Goal: Task Accomplishment & Management: Use online tool/utility

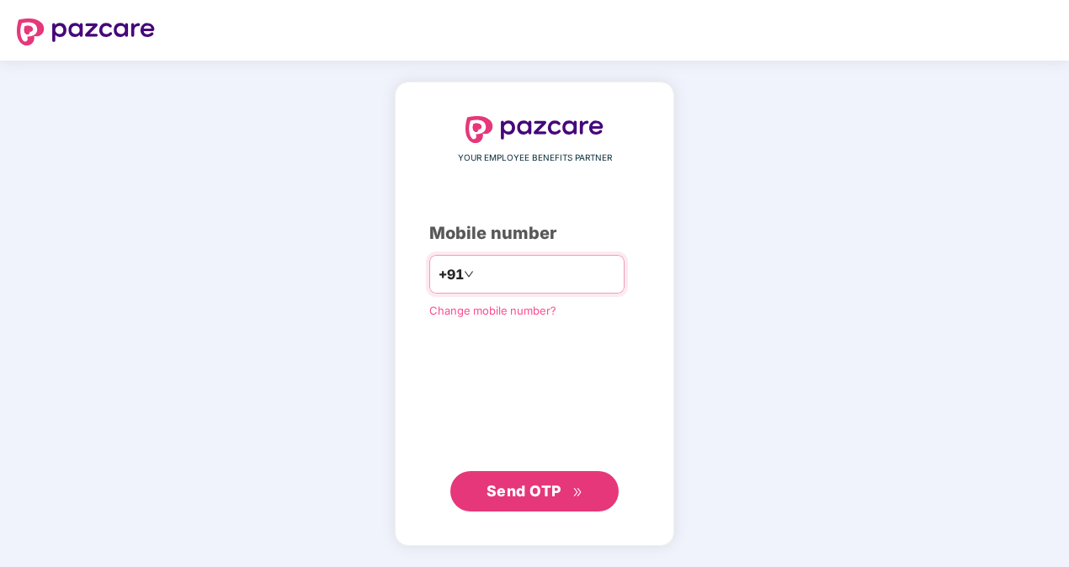
click at [477, 281] on input "number" at bounding box center [546, 274] width 138 height 27
click at [493, 269] on input "number" at bounding box center [546, 274] width 138 height 27
type input "**********"
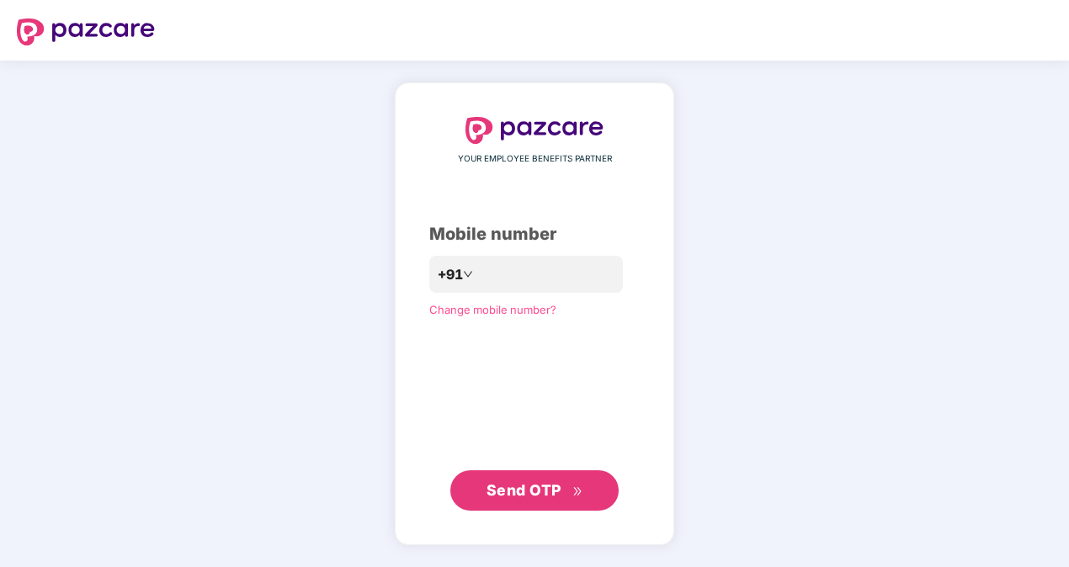
click at [510, 495] on span "Send OTP" at bounding box center [524, 490] width 75 height 18
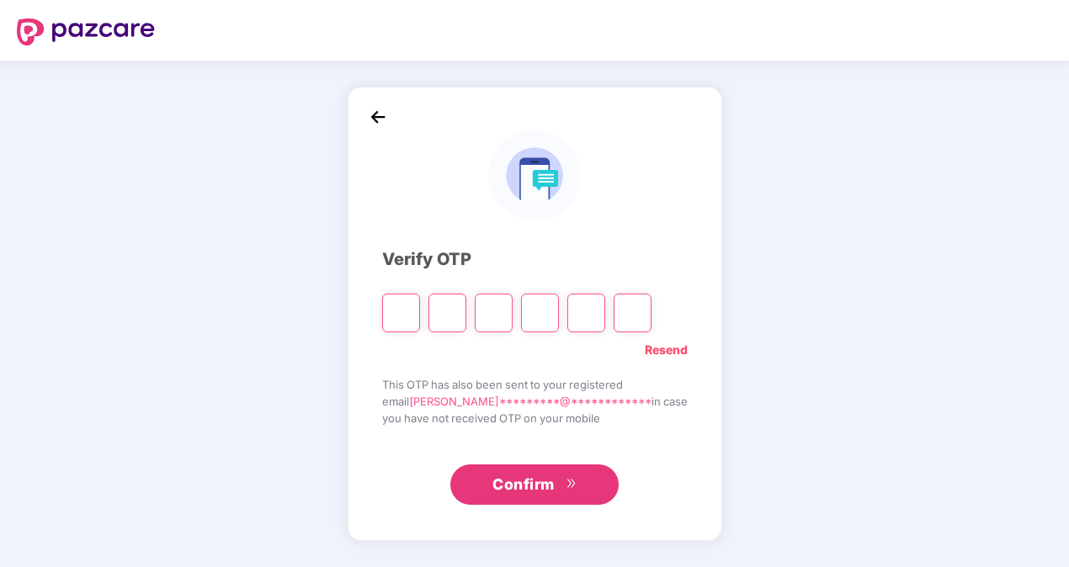
type input "*"
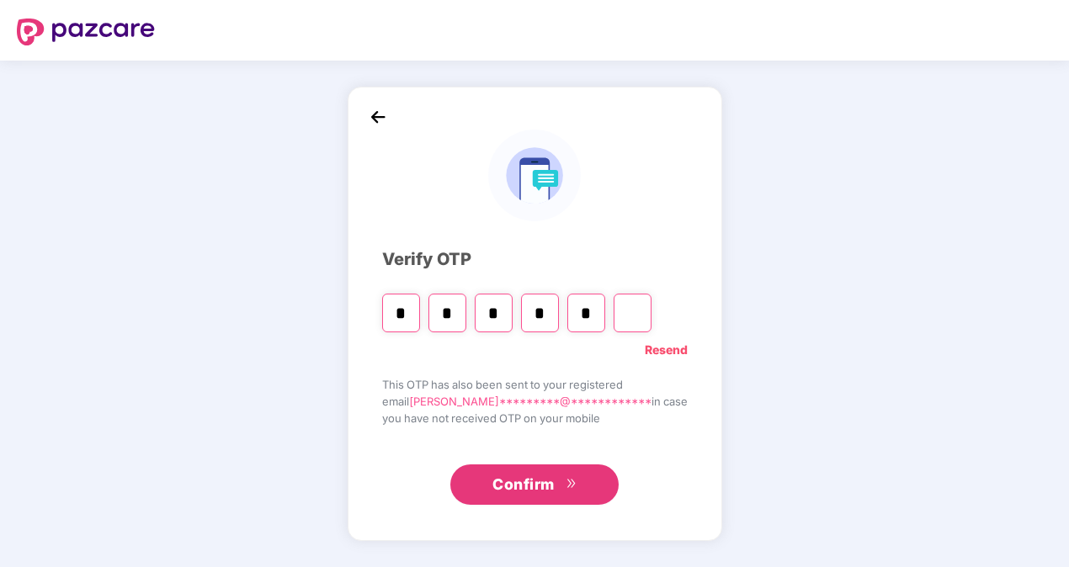
type input "*"
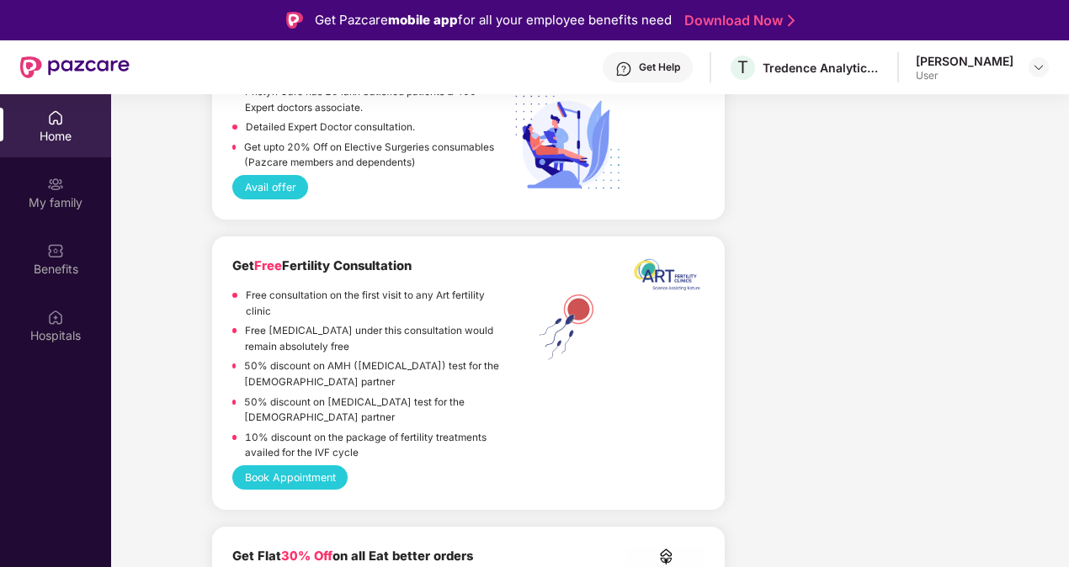
scroll to position [2985, 0]
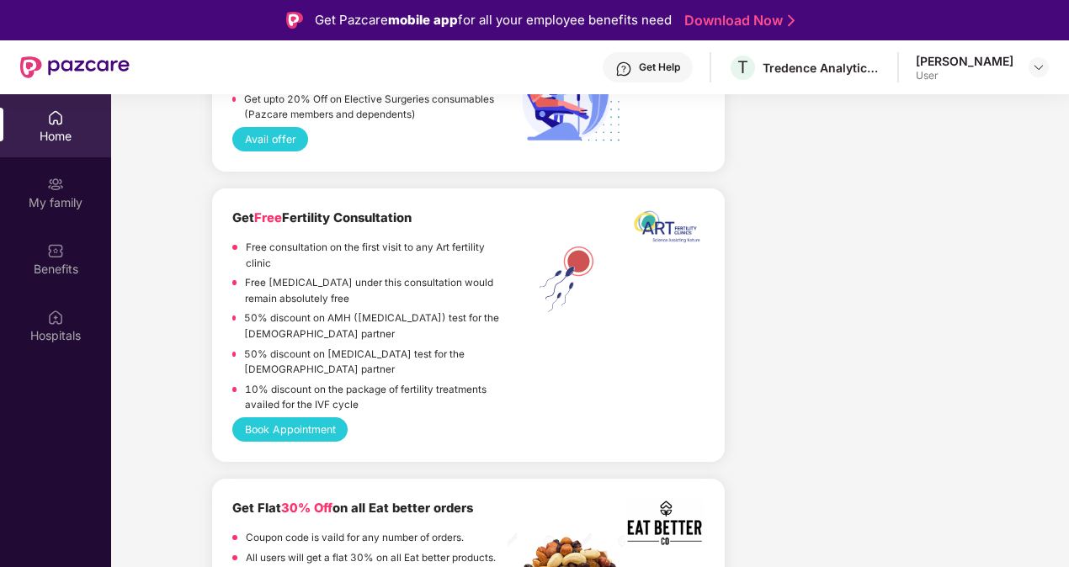
click at [301, 430] on button "Book Appointment" at bounding box center [289, 430] width 115 height 24
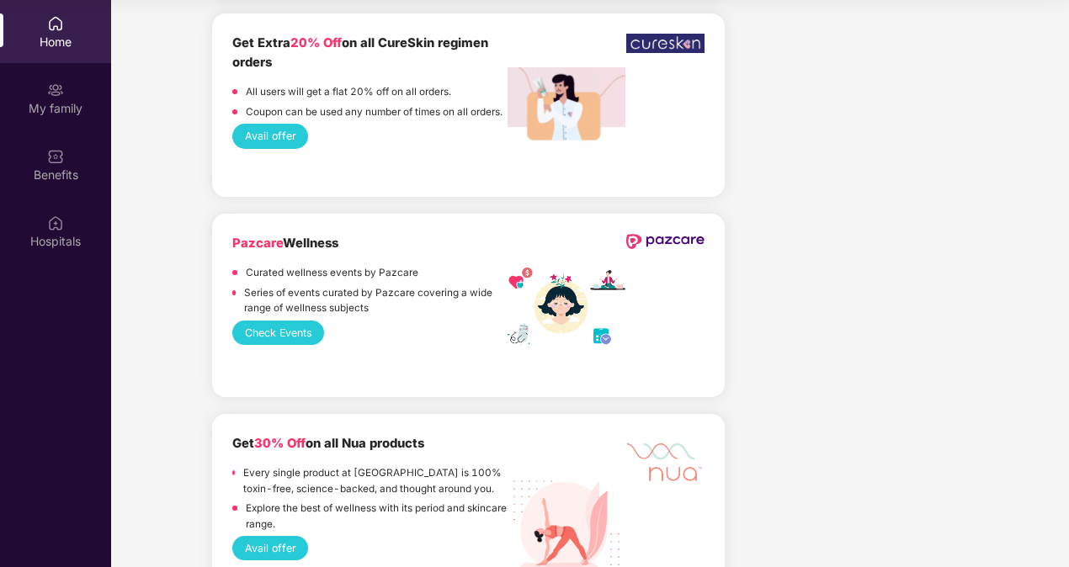
scroll to position [2059, 0]
